Goal: Find specific page/section: Find specific page/section

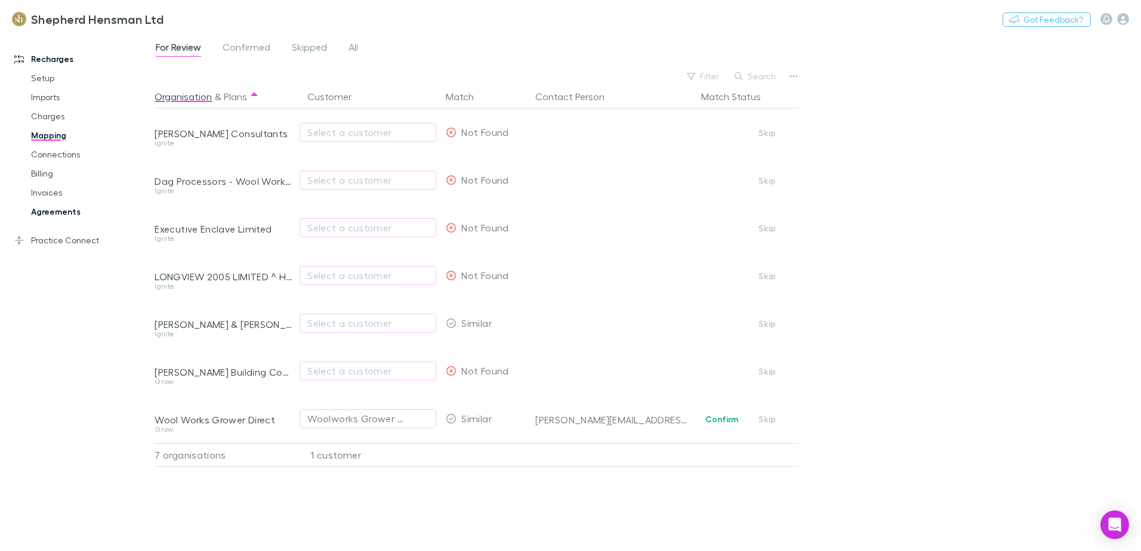
click at [39, 210] on link "Agreements" at bounding box center [90, 211] width 142 height 19
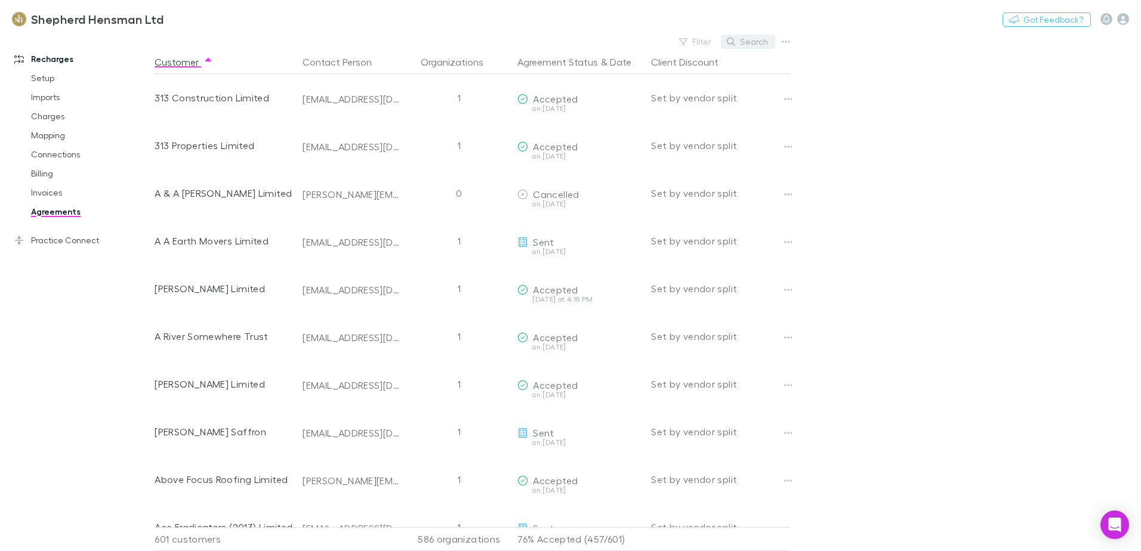
click at [761, 40] on button "Search" at bounding box center [748, 42] width 54 height 14
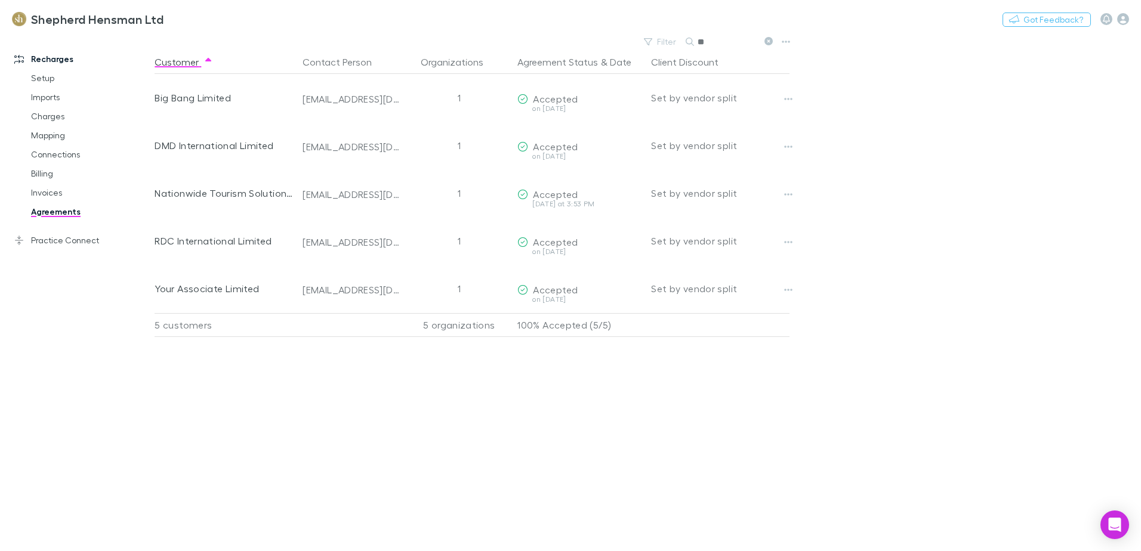
type input "*"
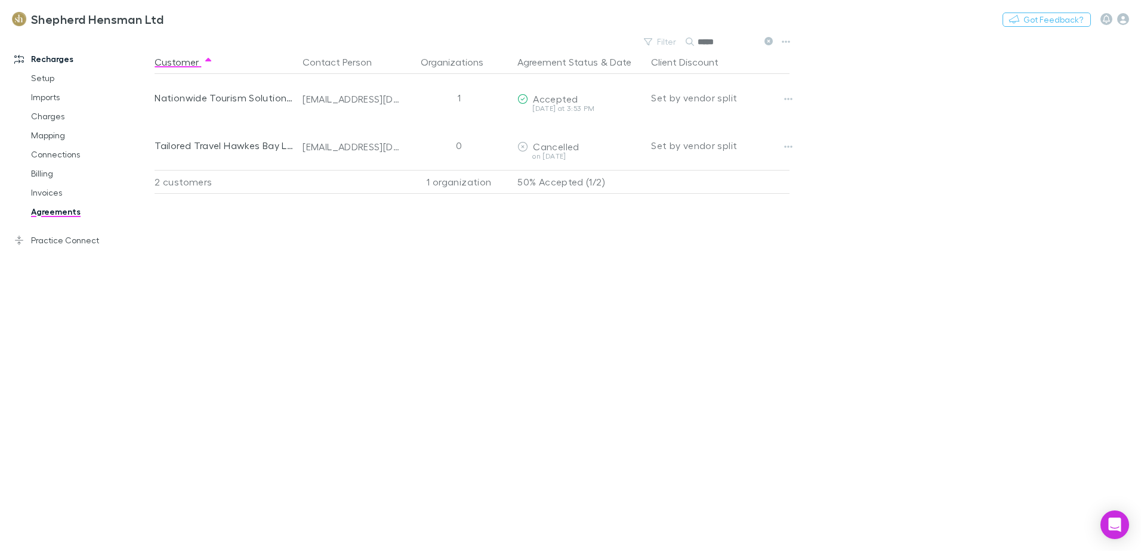
type input "*****"
